Goal: Information Seeking & Learning: Learn about a topic

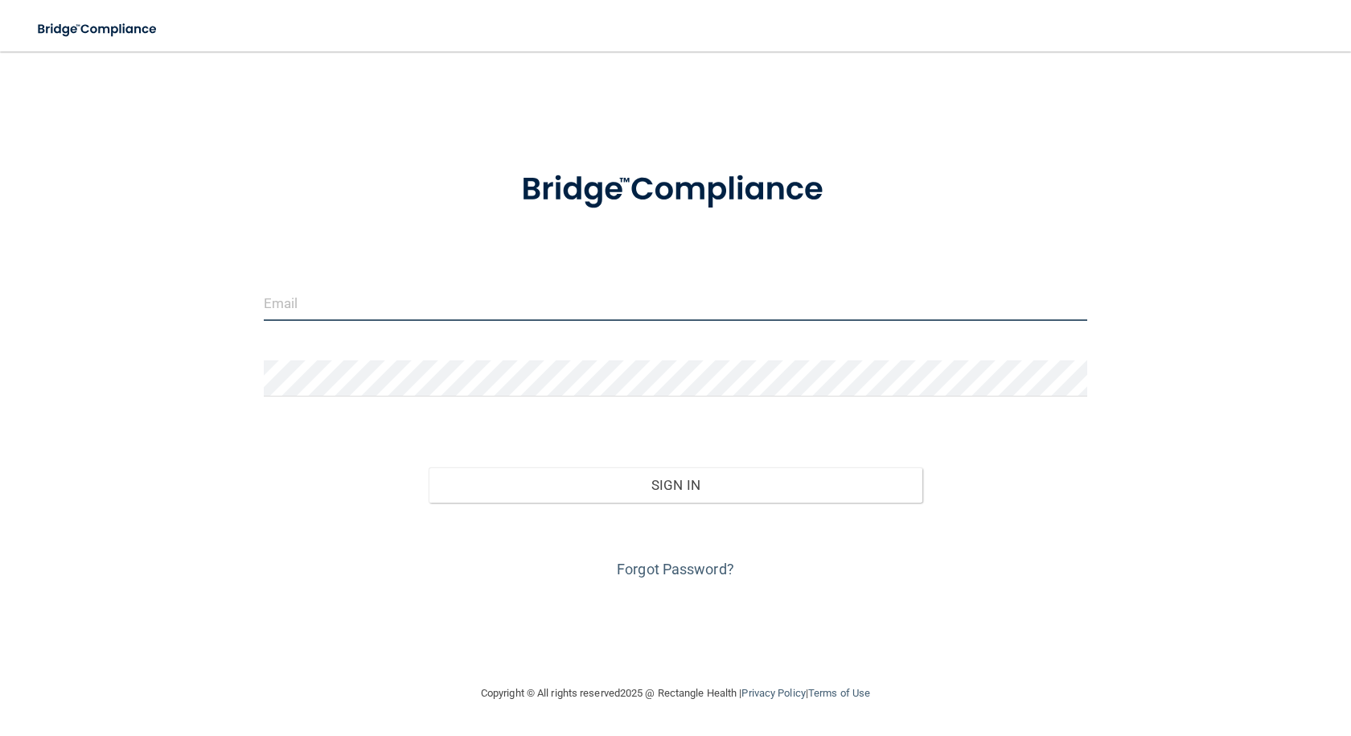
click at [301, 321] on input "email" at bounding box center [675, 303] width 823 height 36
type input "[EMAIL_ADDRESS][DOMAIN_NAME]"
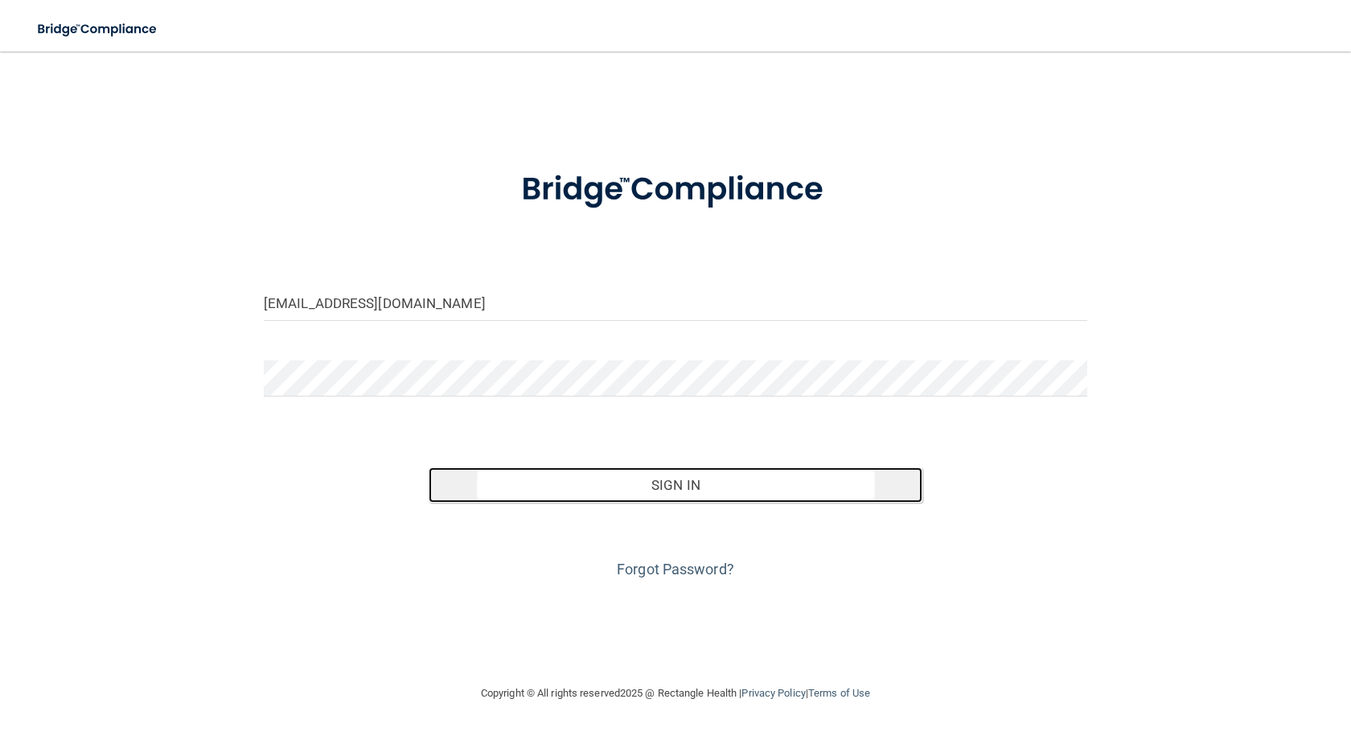
click at [701, 470] on button "Sign In" at bounding box center [676, 484] width 494 height 35
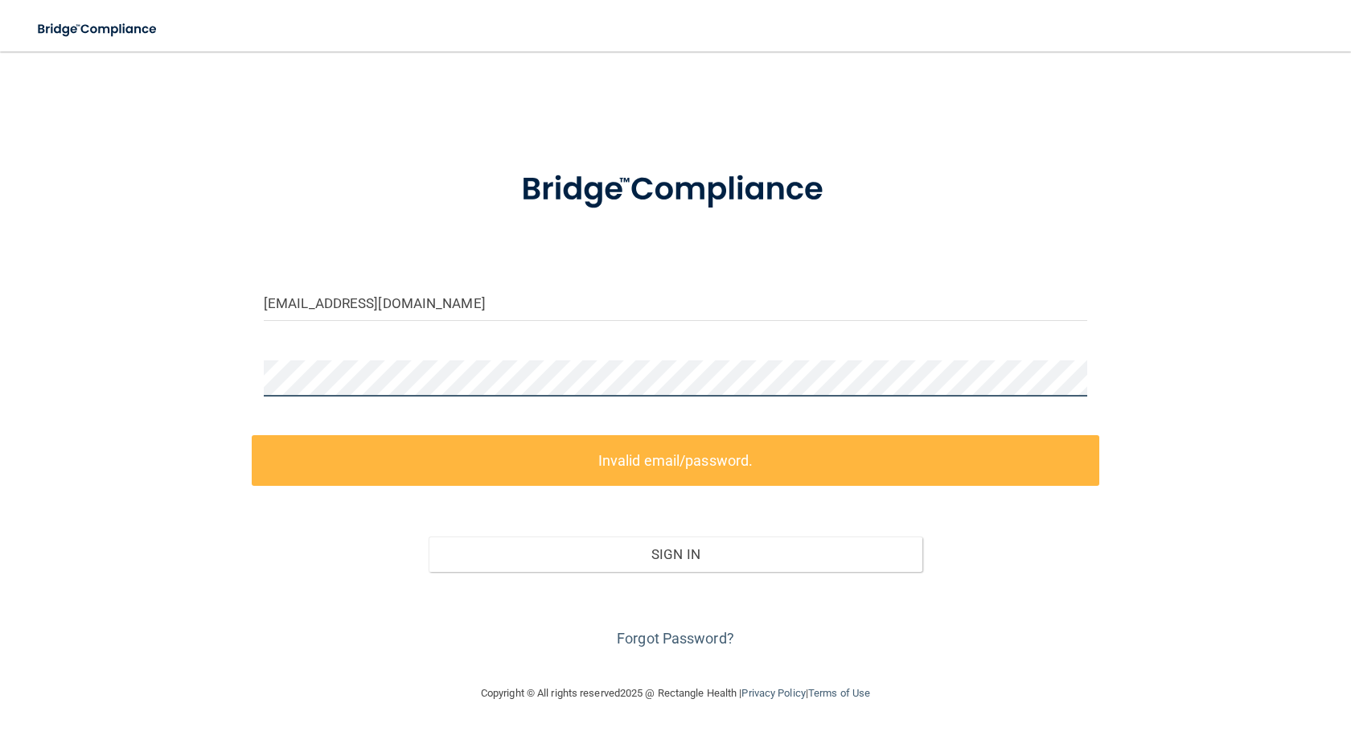
click at [127, 377] on div "[EMAIL_ADDRESS][DOMAIN_NAME] Invalid email/password. You don't have permission …" at bounding box center [675, 368] width 1287 height 600
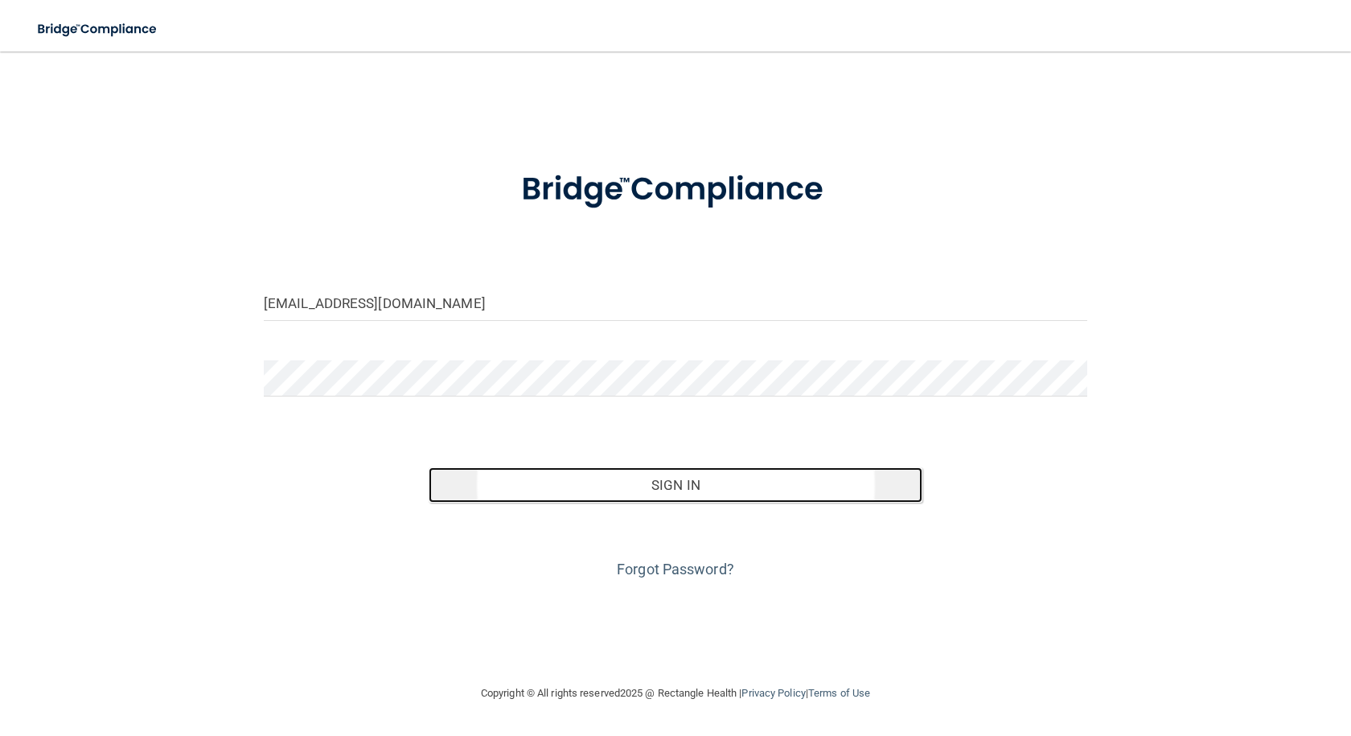
click at [668, 490] on button "Sign In" at bounding box center [676, 484] width 494 height 35
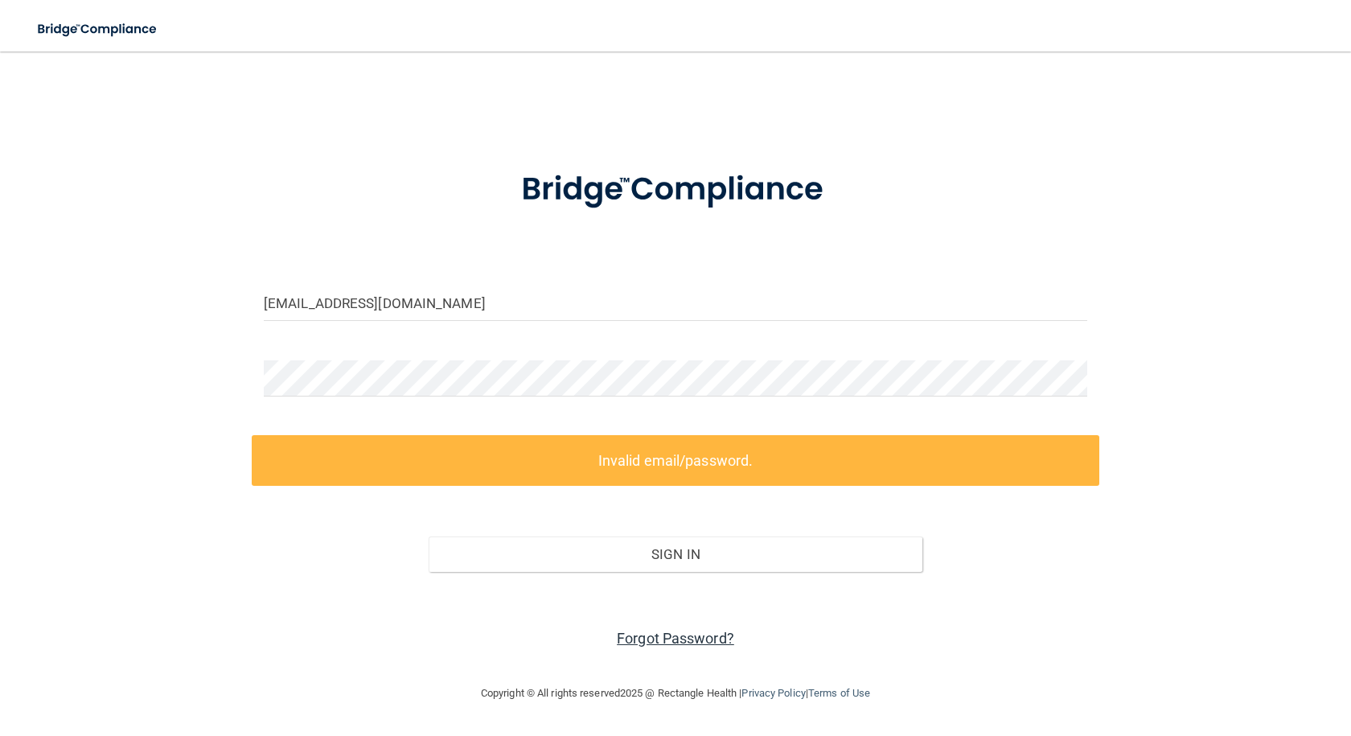
click at [653, 634] on link "Forgot Password?" at bounding box center [675, 638] width 117 height 17
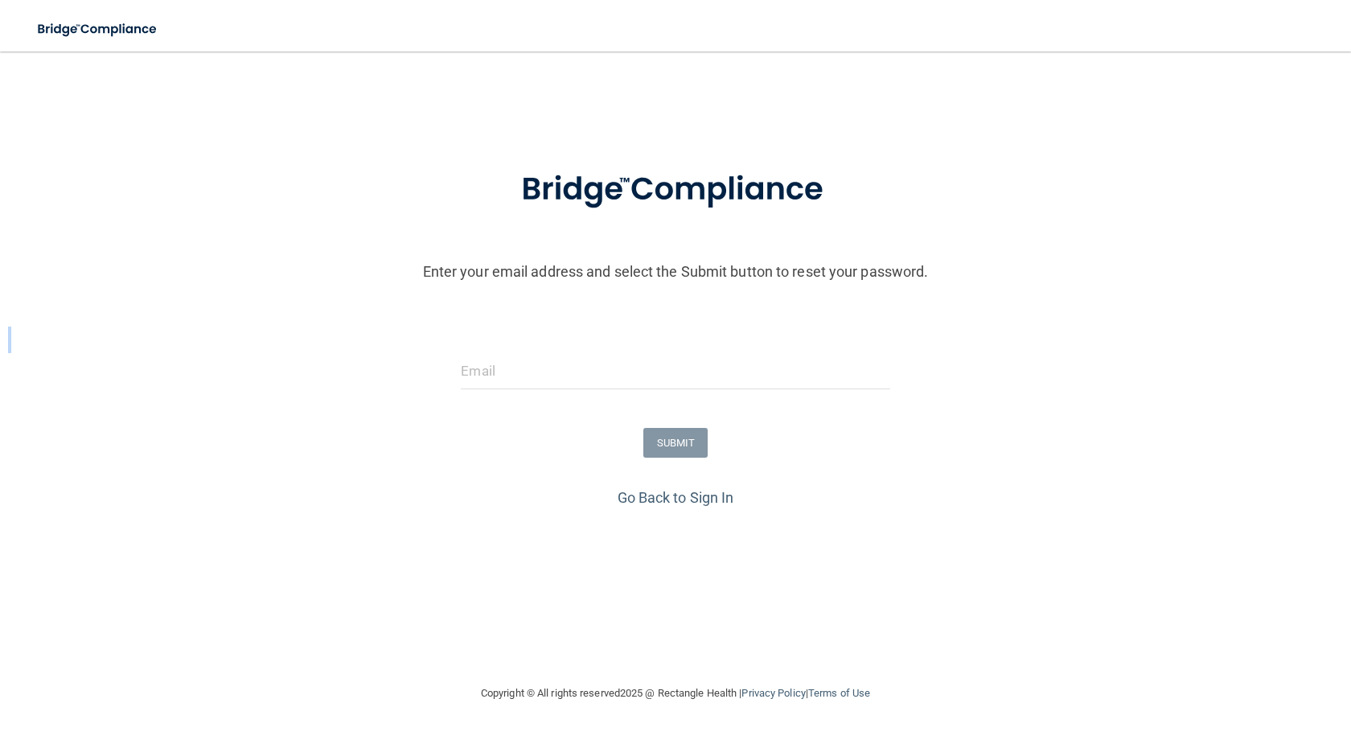
click at [529, 356] on form "Enter your email address and select the Submit button to reset your password. S…" at bounding box center [675, 316] width 1335 height 336
click at [528, 377] on input "email" at bounding box center [675, 371] width 429 height 36
type input "[EMAIL_ADDRESS][DOMAIN_NAME]"
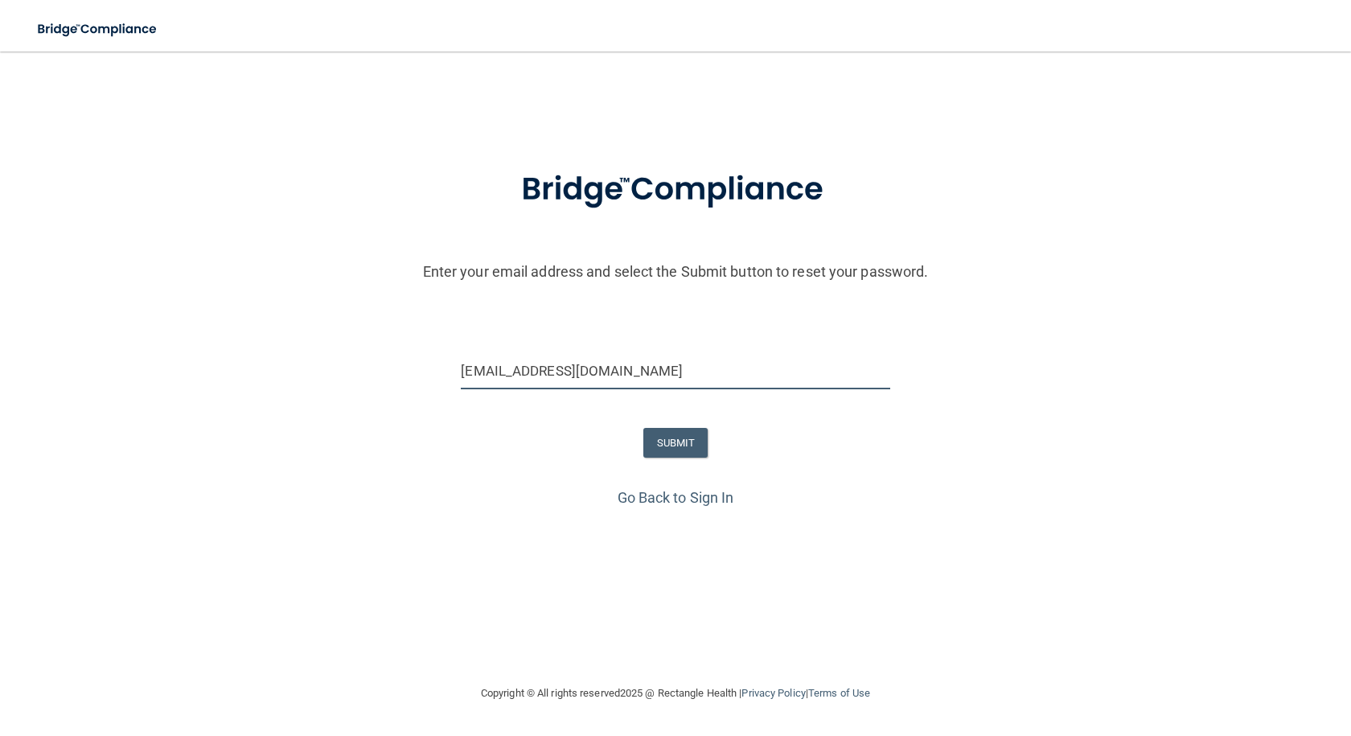
drag, startPoint x: 724, startPoint y: 375, endPoint x: 147, endPoint y: 364, distance: 576.7
click at [147, 364] on div "[EMAIL_ADDRESS][DOMAIN_NAME]" at bounding box center [675, 377] width 1359 height 48
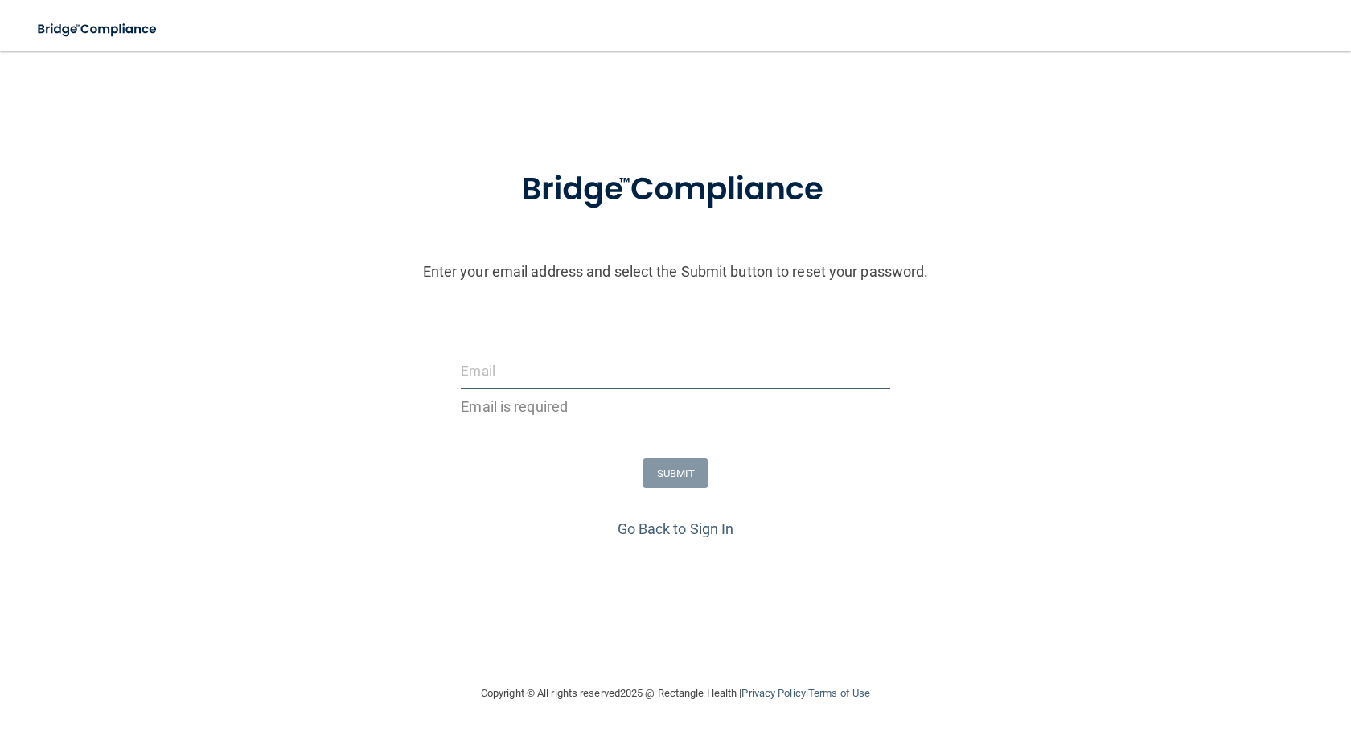
click at [482, 359] on input "email" at bounding box center [675, 371] width 429 height 36
type input "[EMAIL_ADDRESS][DOMAIN_NAME]"
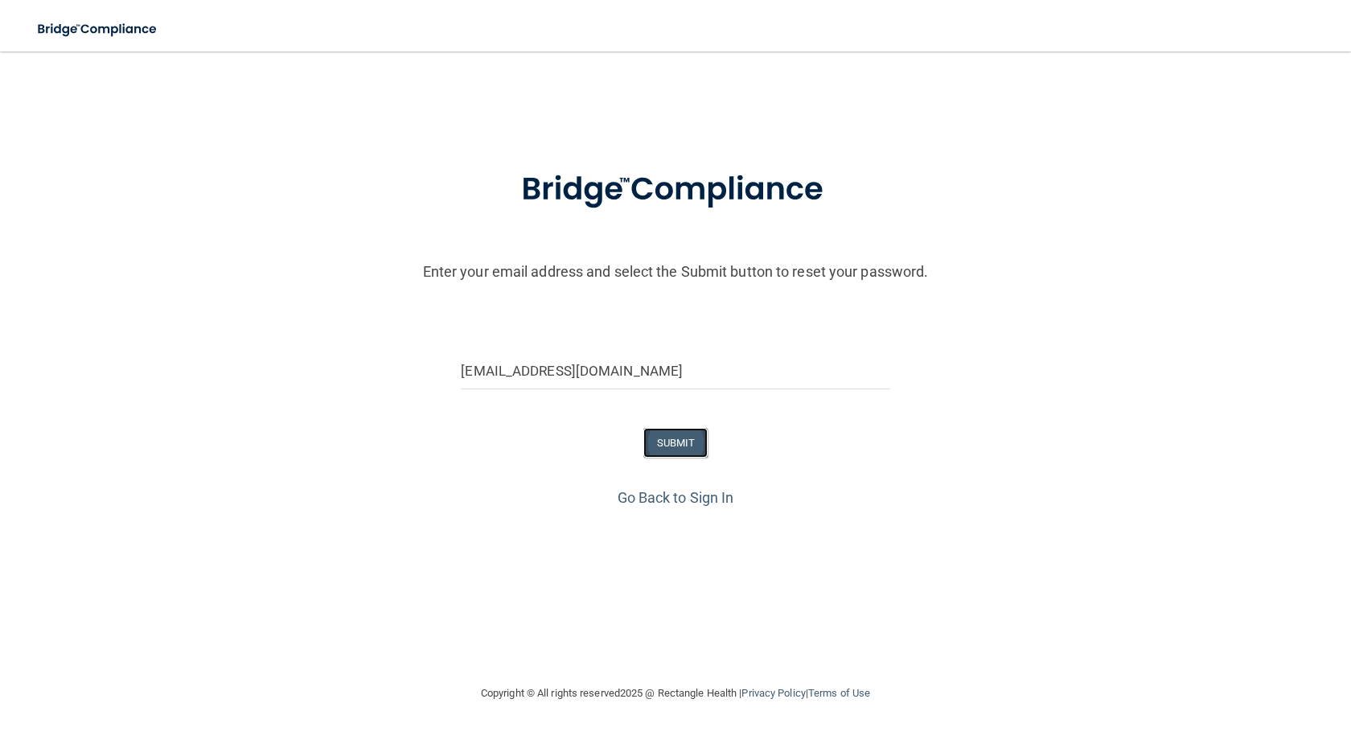
click at [677, 439] on button "SUBMIT" at bounding box center [675, 443] width 65 height 30
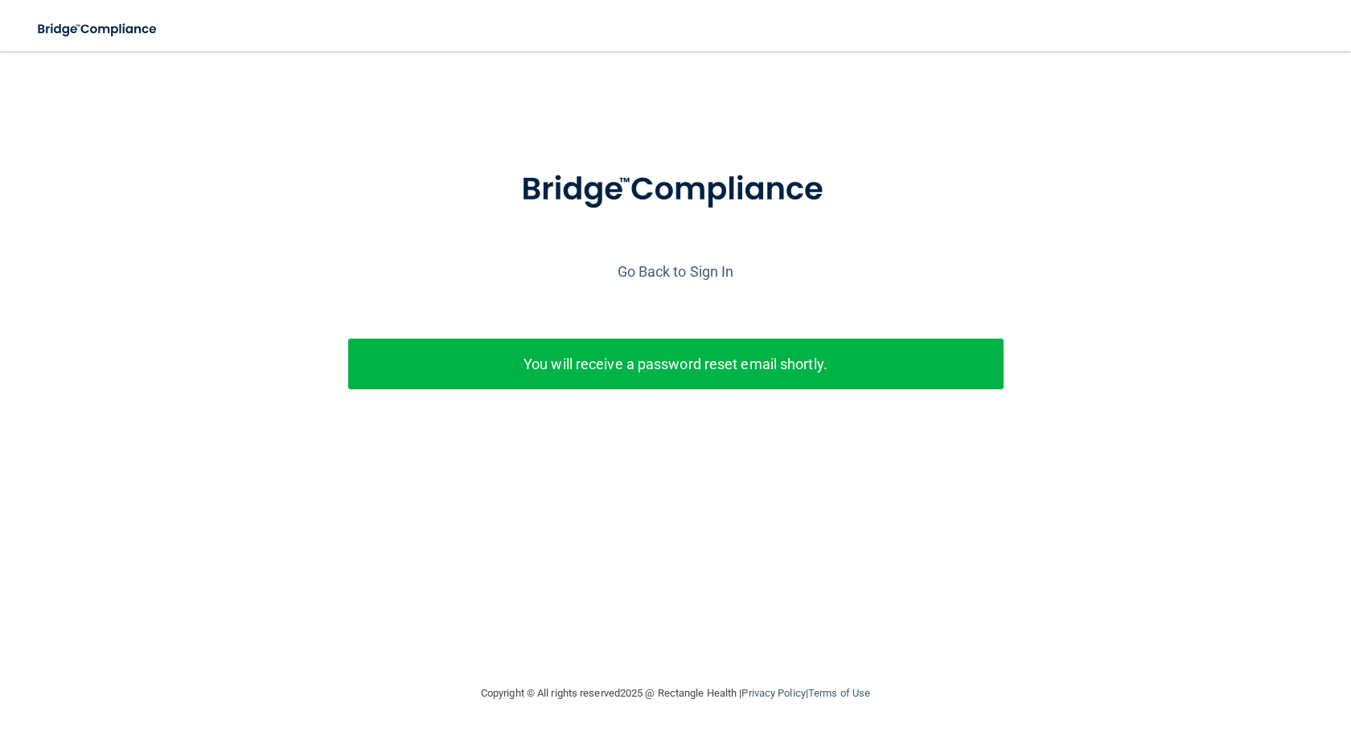
click at [765, 369] on p "You will receive a password reset email shortly." at bounding box center [675, 364] width 631 height 27
click at [702, 271] on link "Go Back to Sign In" at bounding box center [676, 271] width 117 height 17
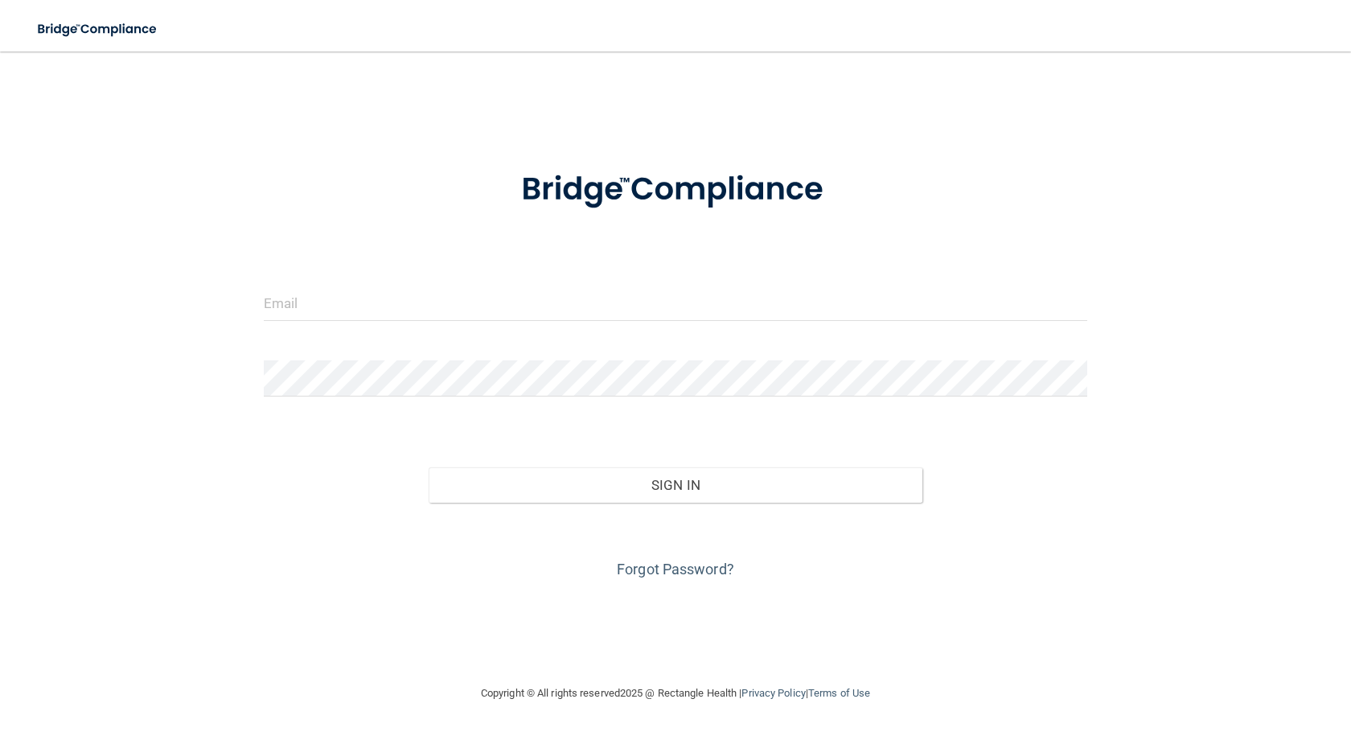
click at [415, 342] on form "Invalid email/password. You don't have permission to access that page. Sign In …" at bounding box center [675, 365] width 823 height 434
click at [384, 305] on input "email" at bounding box center [675, 303] width 823 height 36
type input "[EMAIL_ADDRESS][DOMAIN_NAME]"
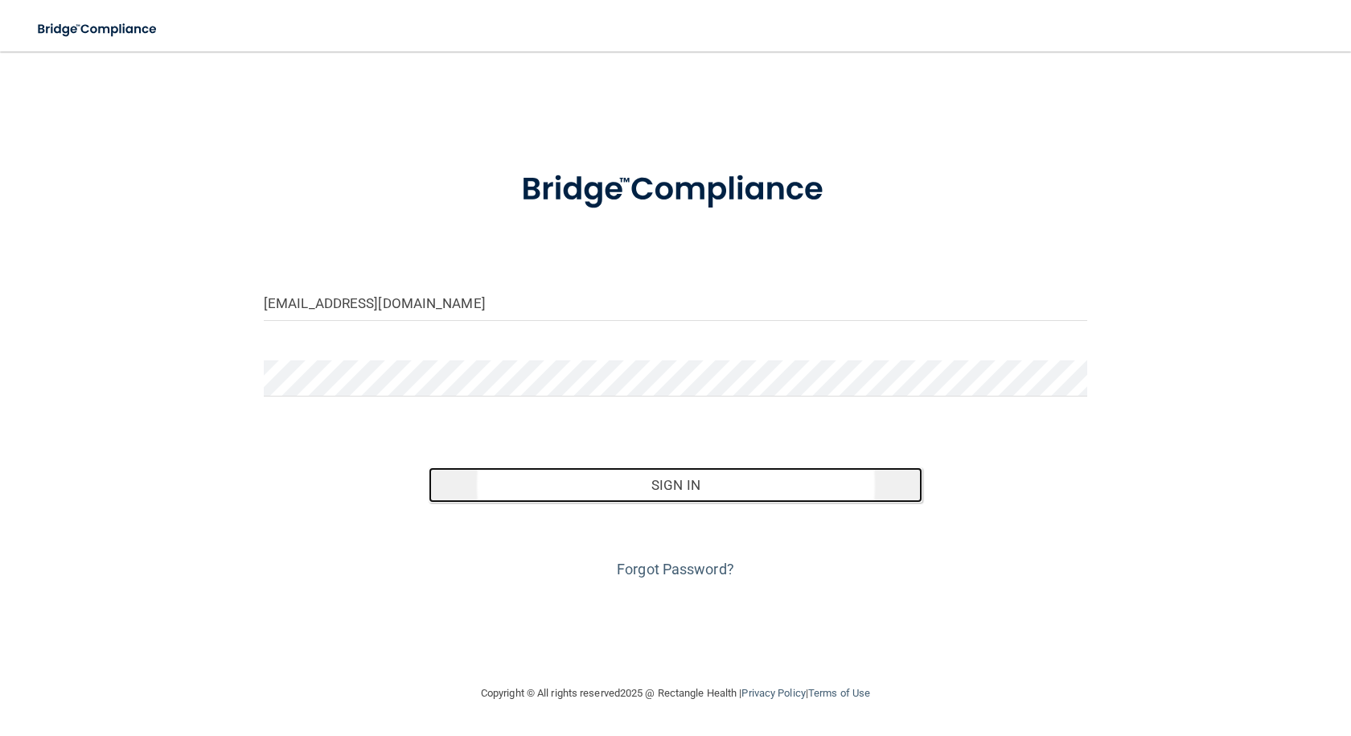
click at [628, 478] on button "Sign In" at bounding box center [676, 484] width 494 height 35
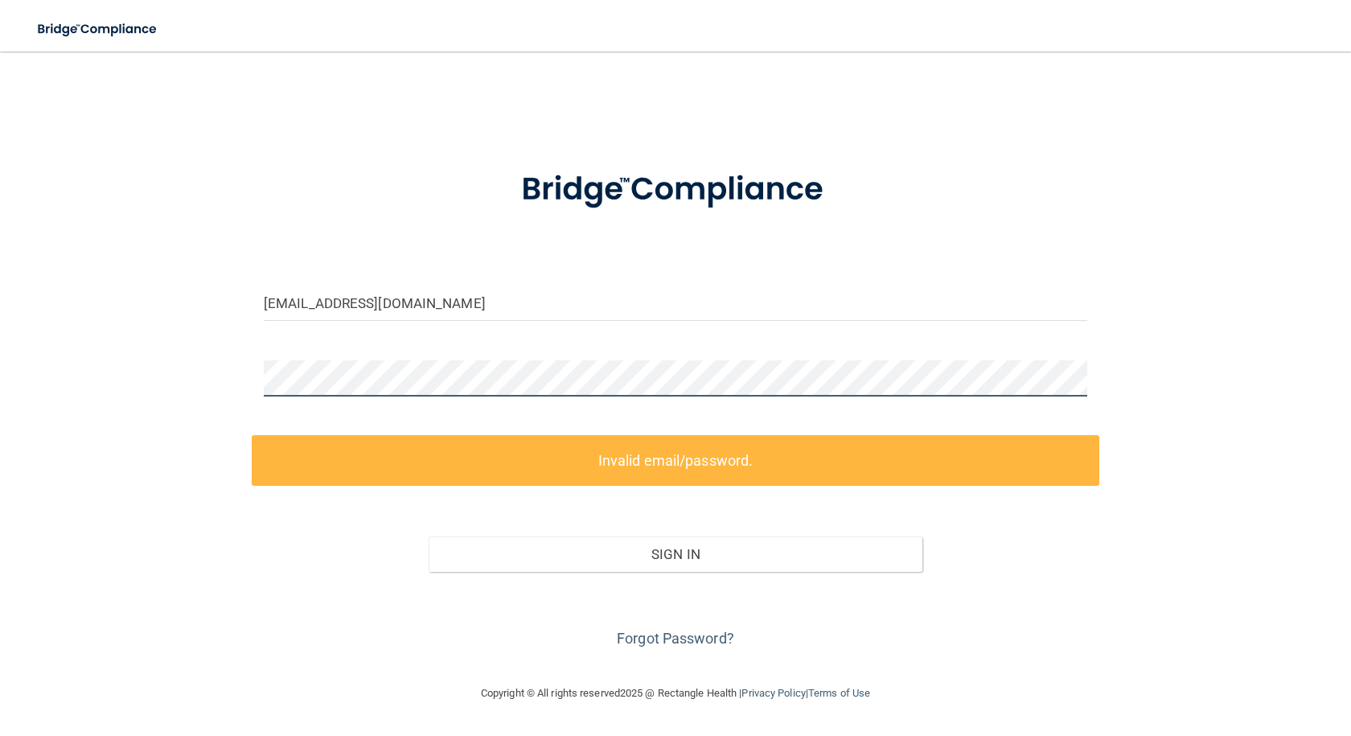
click at [0, 376] on main "[EMAIL_ADDRESS][DOMAIN_NAME] Invalid email/password. You don't have permission …" at bounding box center [675, 393] width 1351 height 684
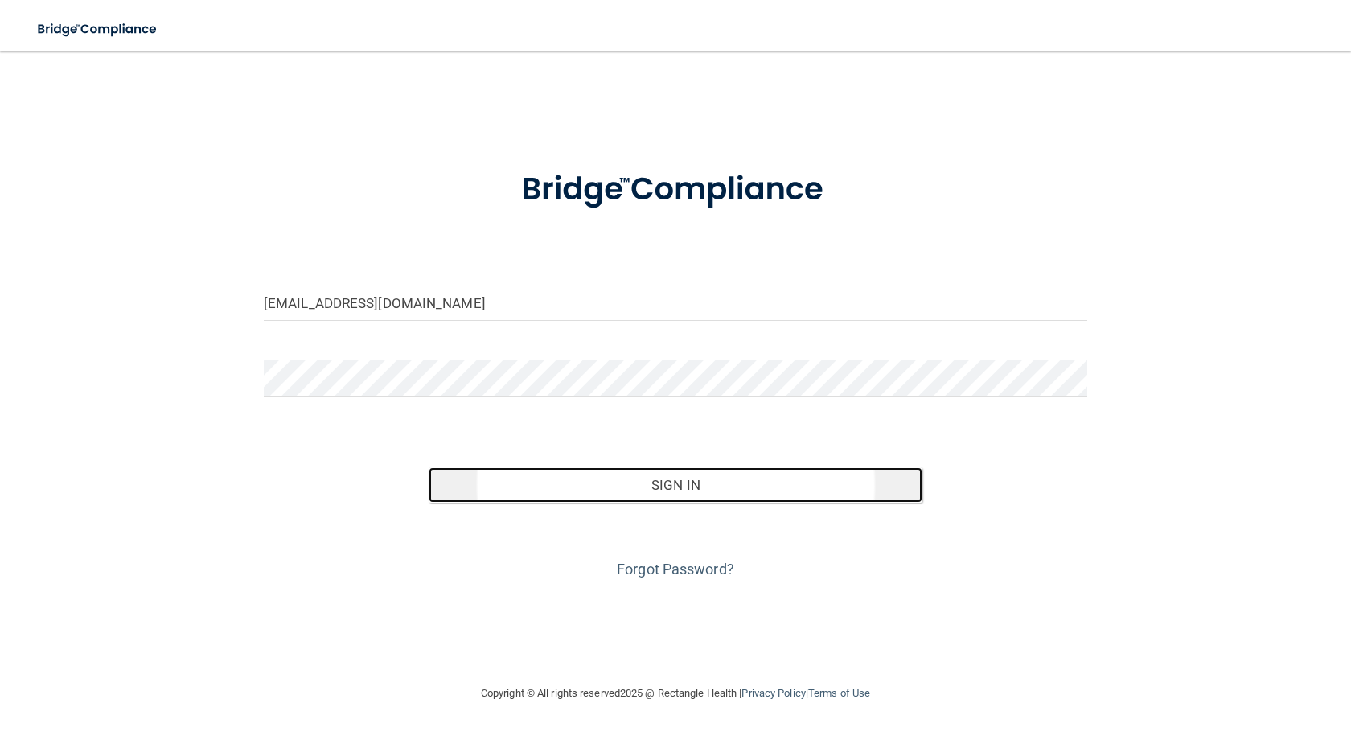
click at [765, 478] on button "Sign In" at bounding box center [676, 484] width 494 height 35
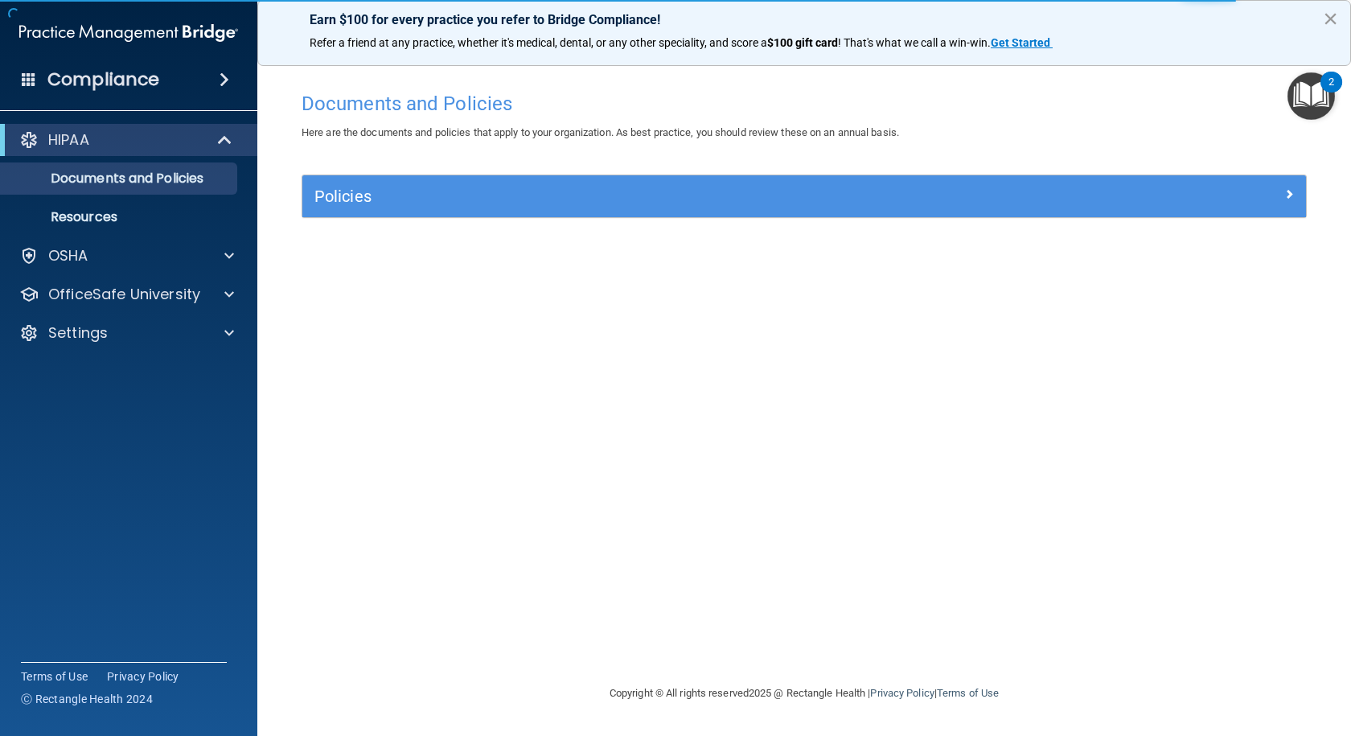
click at [1332, 18] on button "×" at bounding box center [1330, 19] width 15 height 26
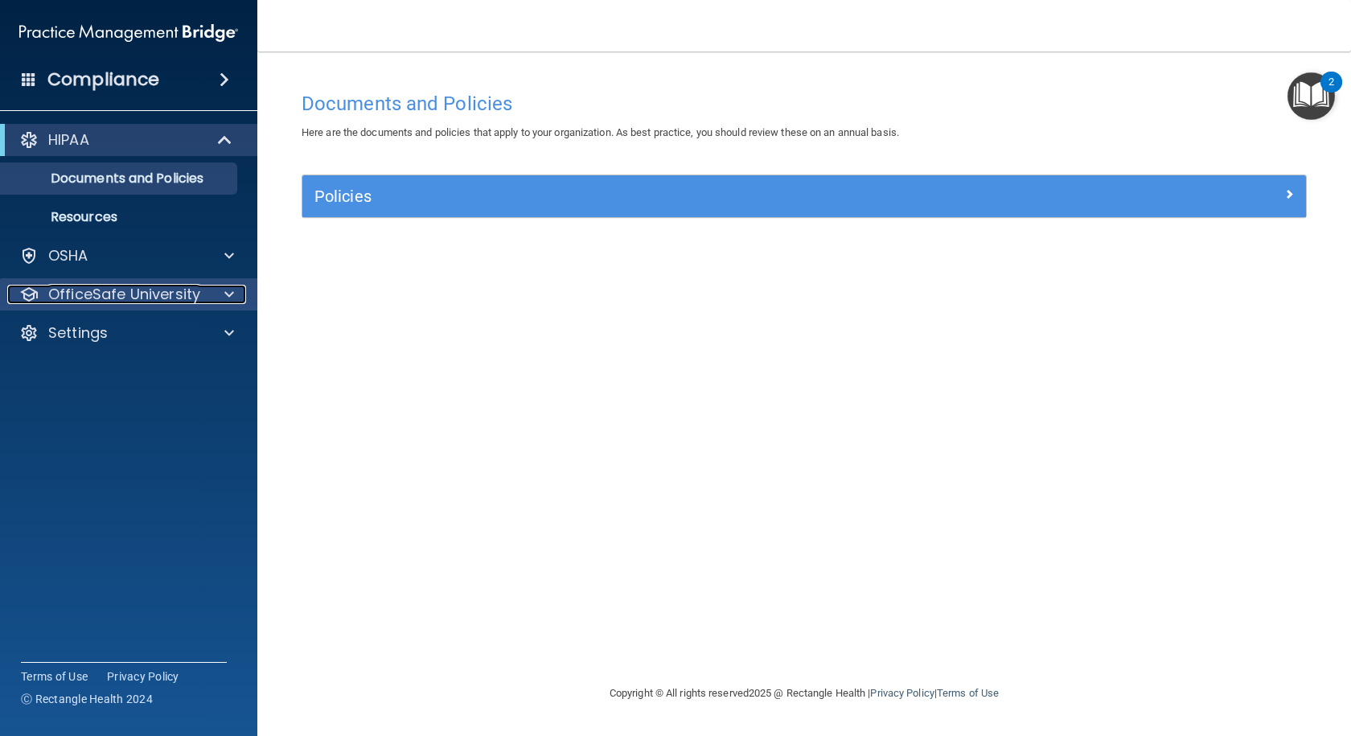
click at [79, 289] on p "OfficeSafe University" at bounding box center [124, 294] width 152 height 19
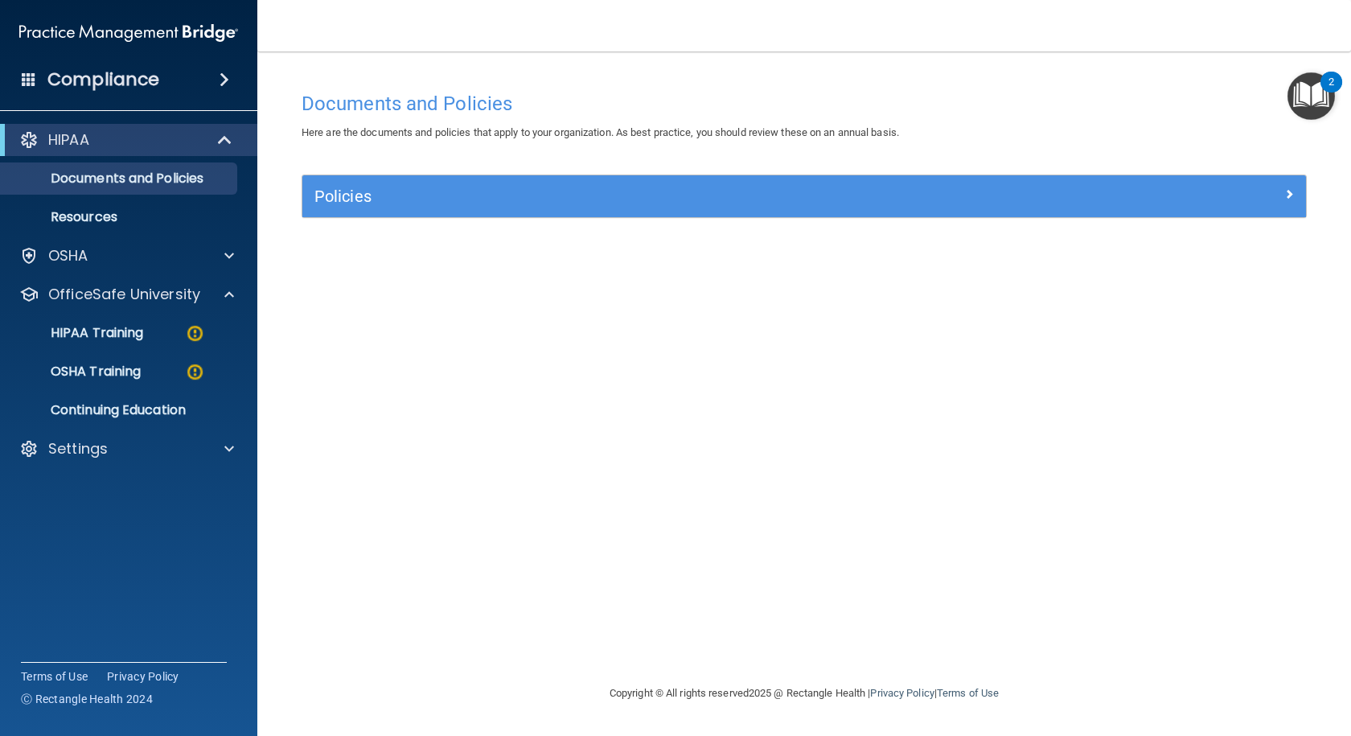
click at [233, 70] on div "Compliance" at bounding box center [128, 79] width 257 height 35
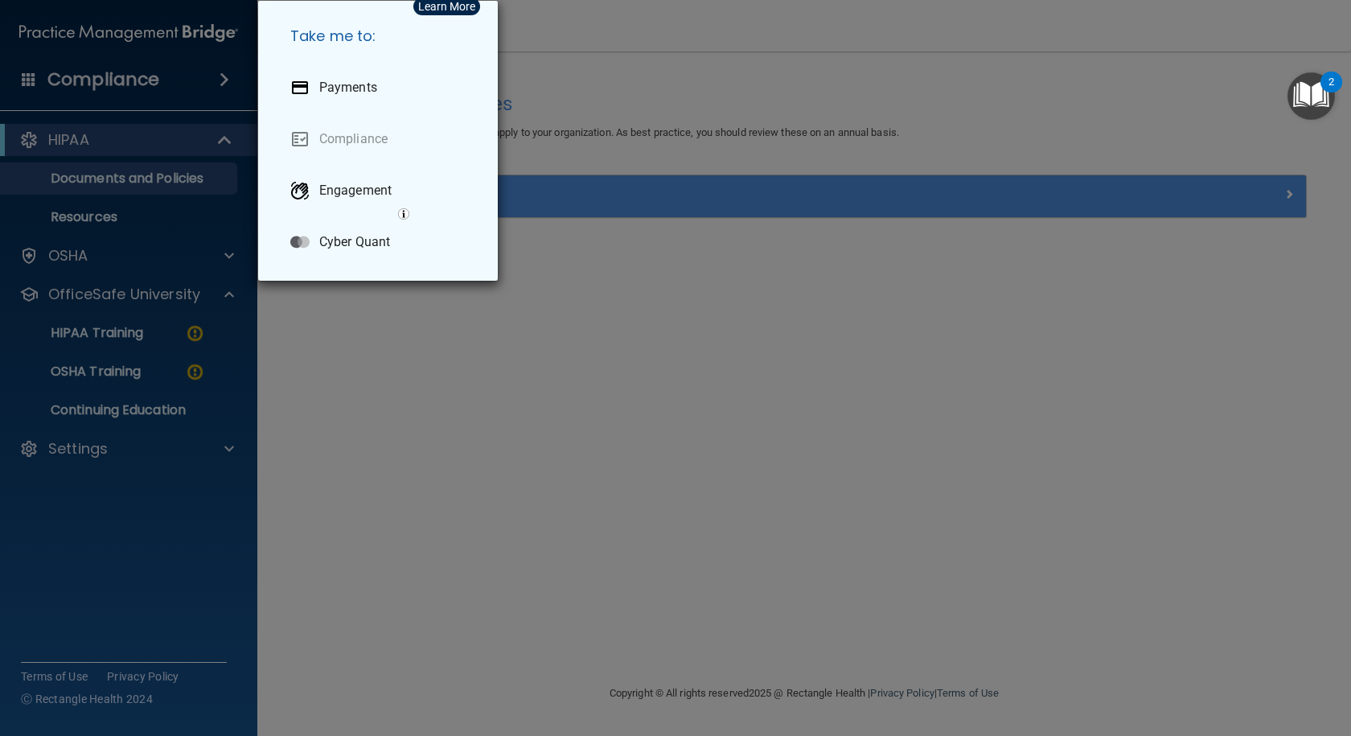
click at [225, 75] on div "Take me to: Payments Compliance Engagement Cyber Quant" at bounding box center [675, 368] width 1351 height 736
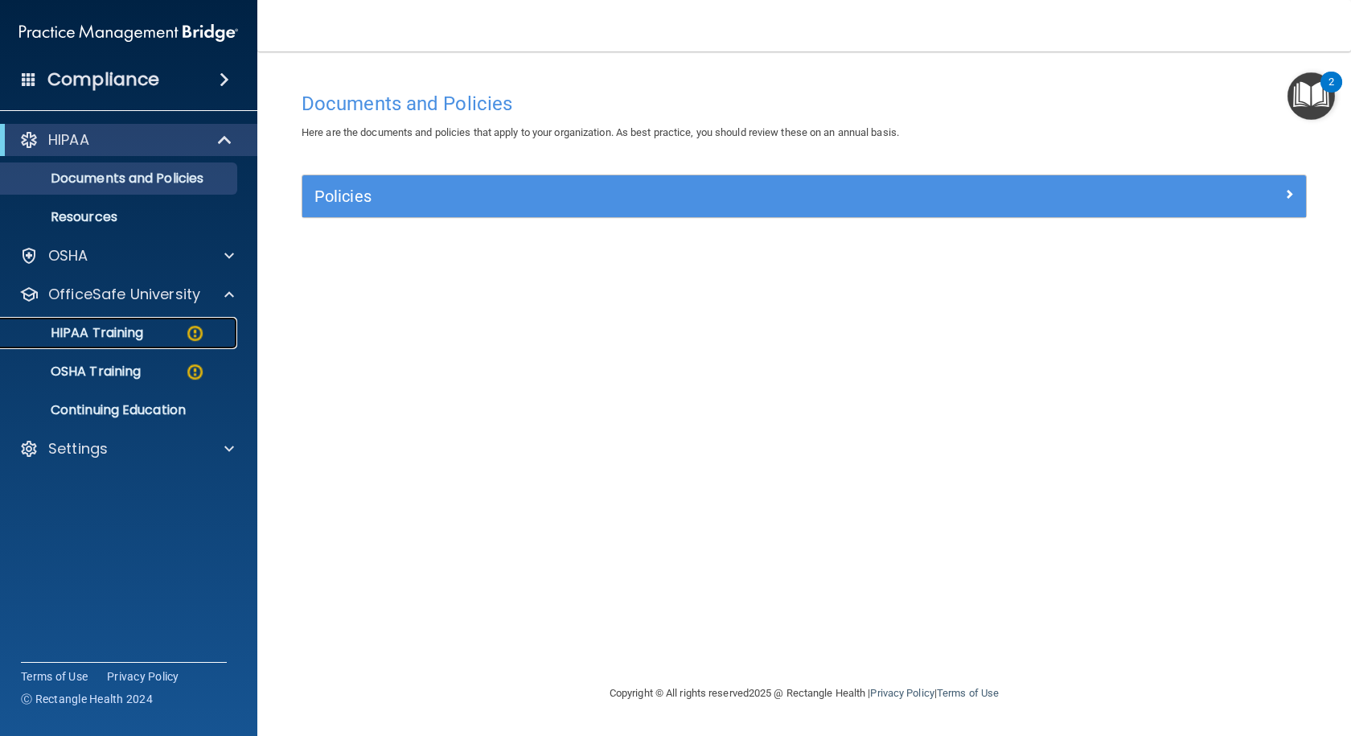
click at [88, 339] on p "HIPAA Training" at bounding box center [76, 333] width 133 height 16
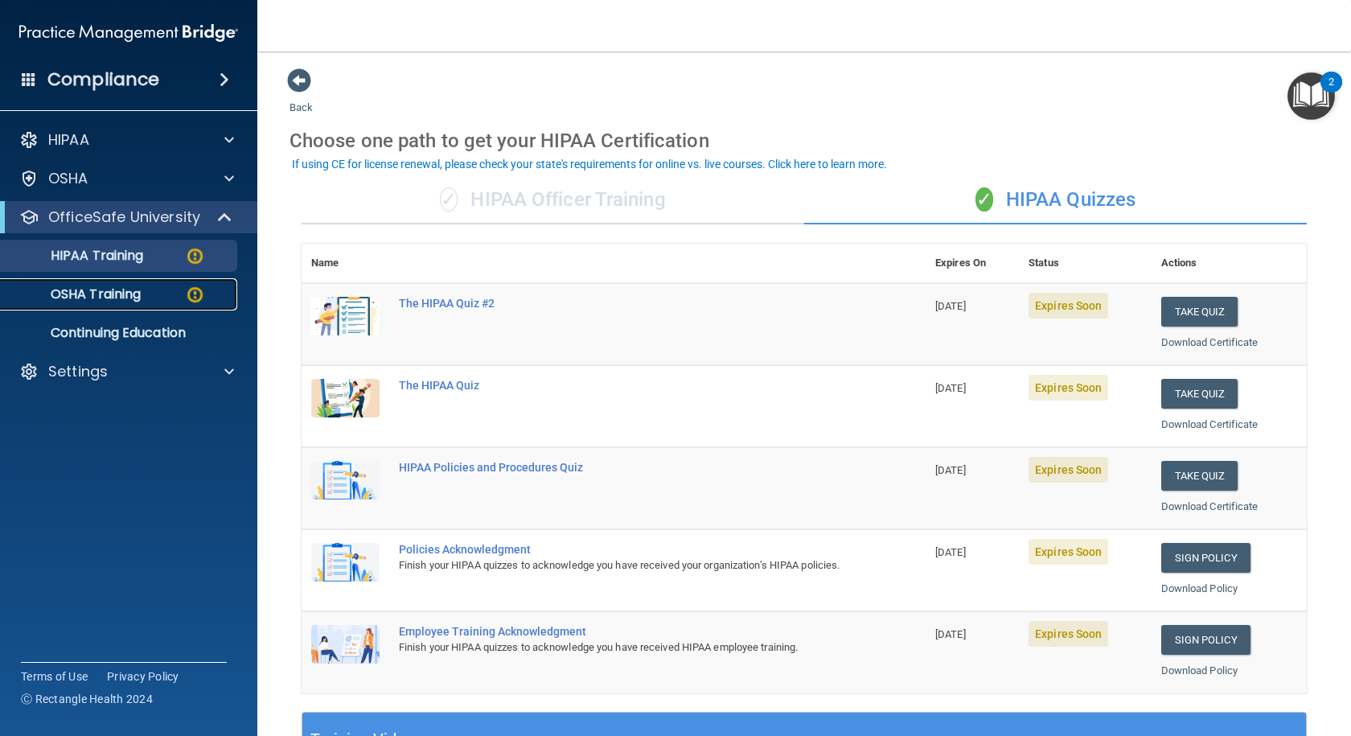
click at [121, 286] on p "OSHA Training" at bounding box center [75, 294] width 130 height 16
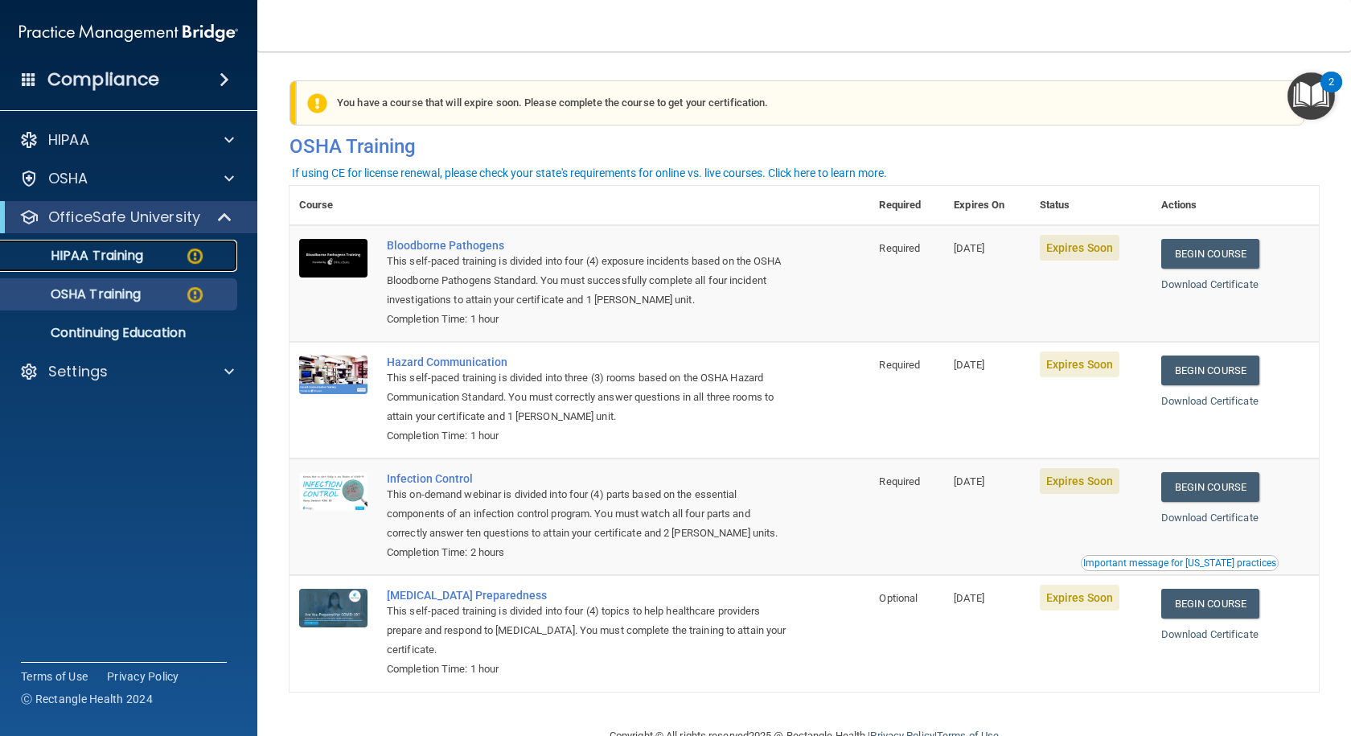
click at [112, 257] on p "HIPAA Training" at bounding box center [76, 256] width 133 height 16
